Goal: Information Seeking & Learning: Learn about a topic

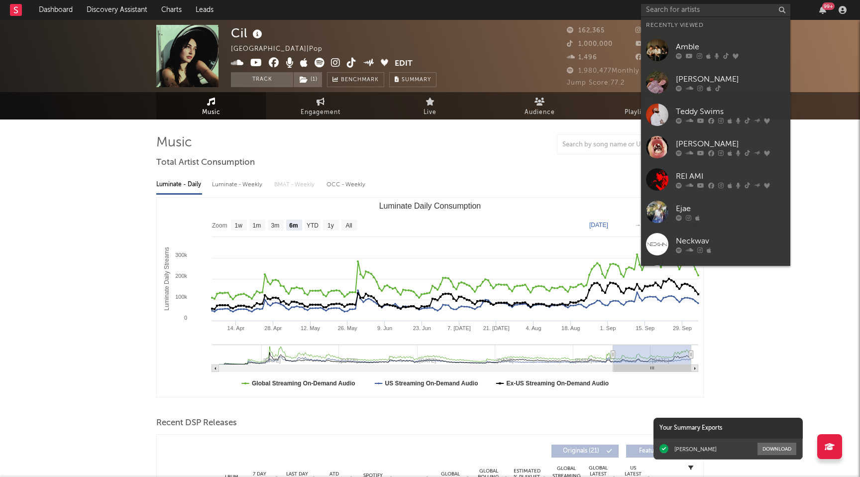
select select "6m"
click at [681, 13] on input "text" at bounding box center [715, 10] width 149 height 12
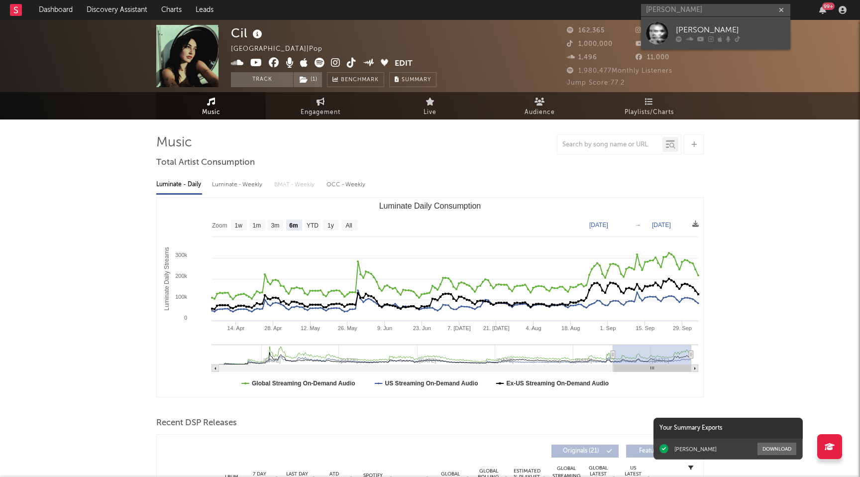
type input "[PERSON_NAME]"
click at [698, 36] on icon at bounding box center [700, 39] width 7 height 6
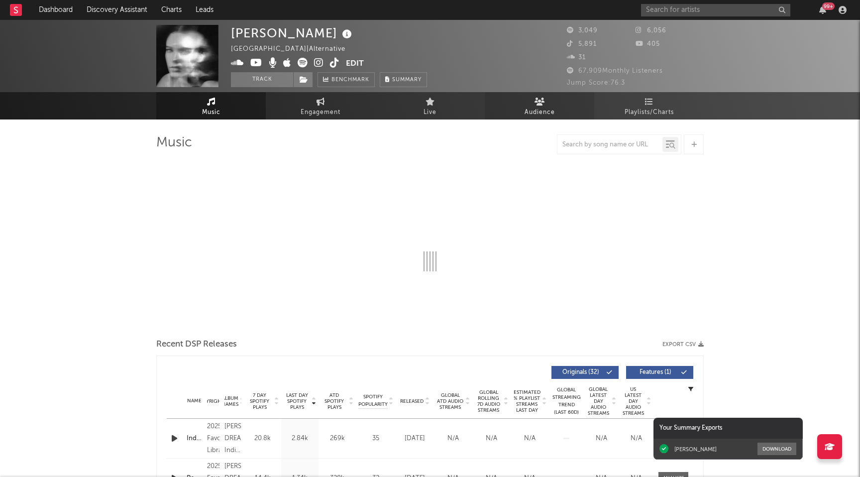
select select "1w"
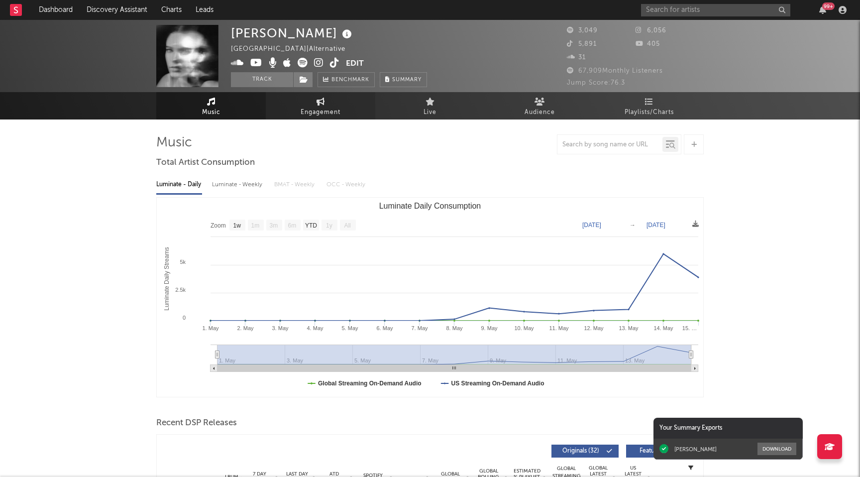
click at [317, 116] on span "Engagement" at bounding box center [320, 112] width 40 height 12
select select "1w"
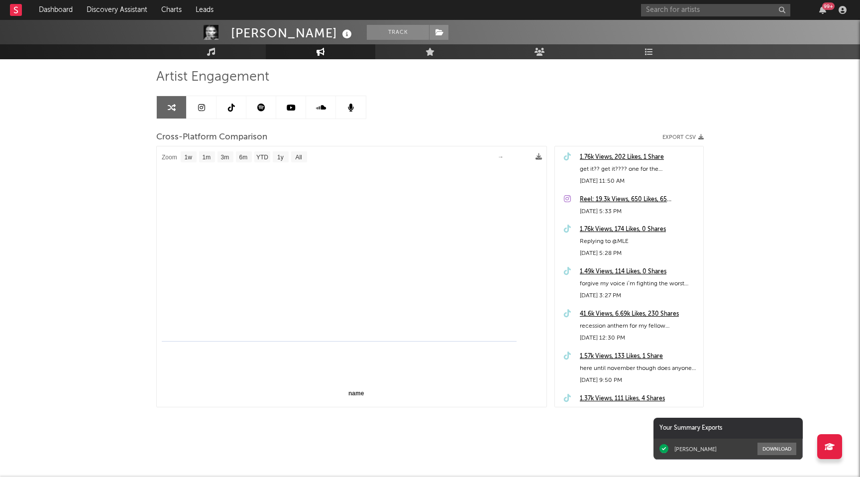
select select "1m"
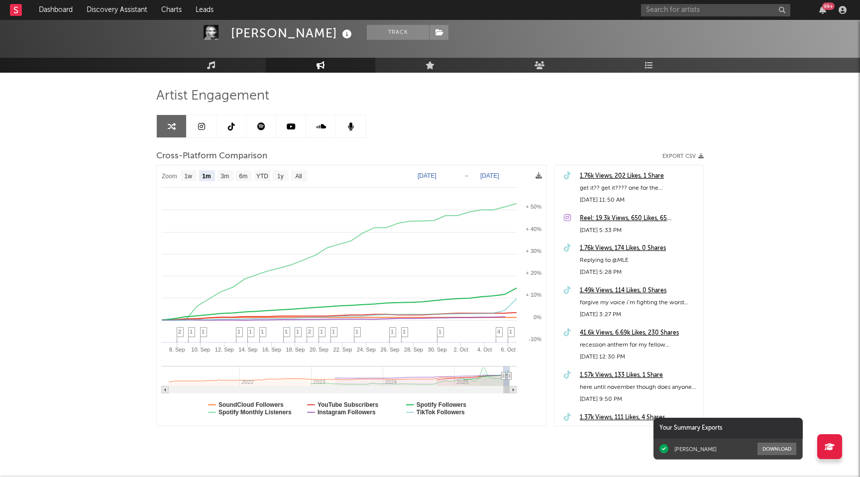
scroll to position [48, 0]
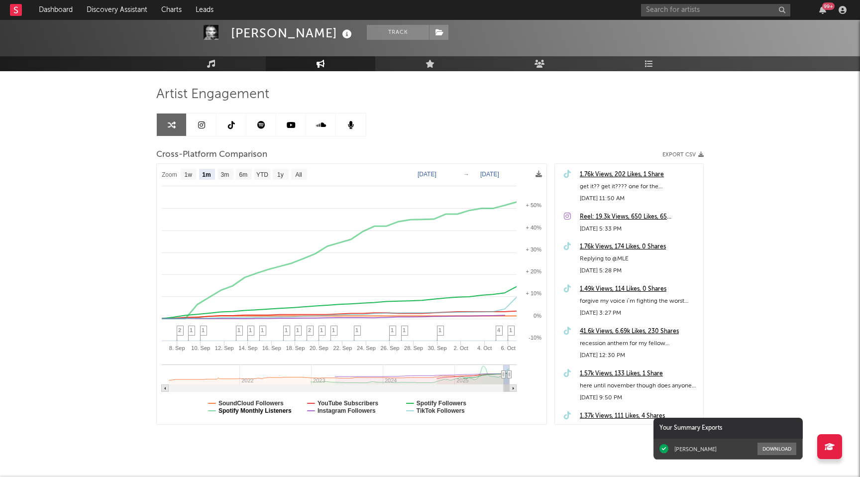
click at [290, 412] on text "Spotify Monthly Listeners" at bounding box center [254, 410] width 73 height 7
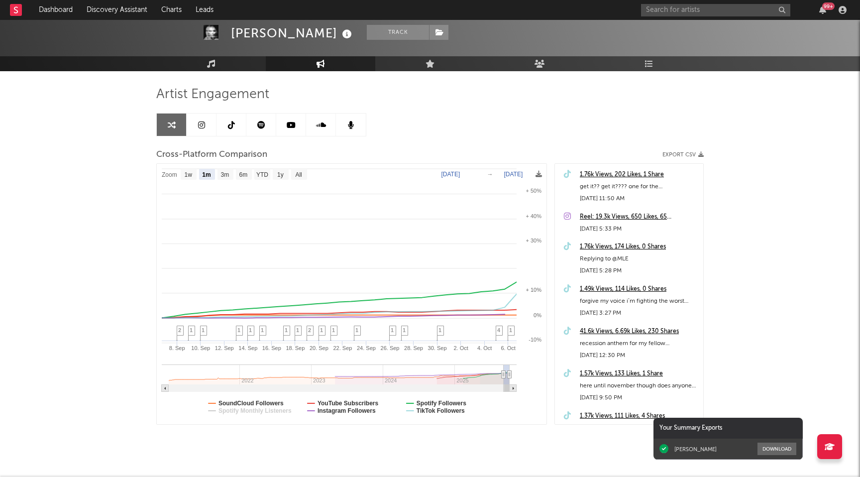
select select "1m"
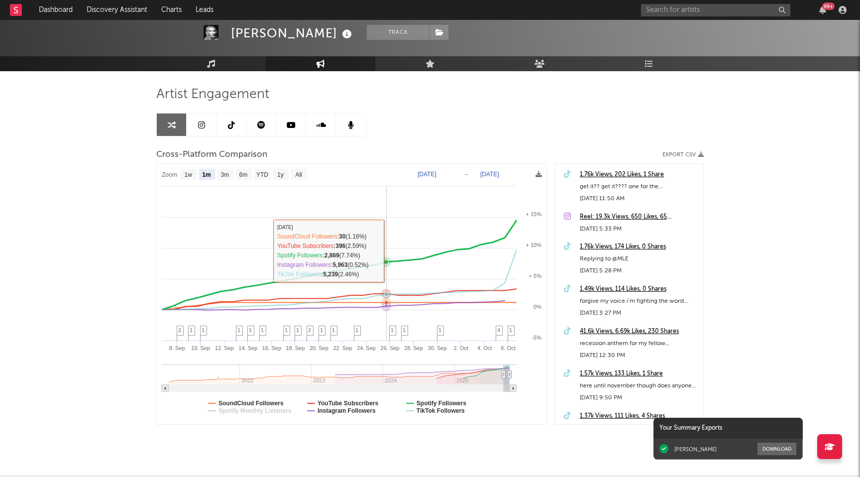
scroll to position [0, 0]
